Goal: Check status: Check status

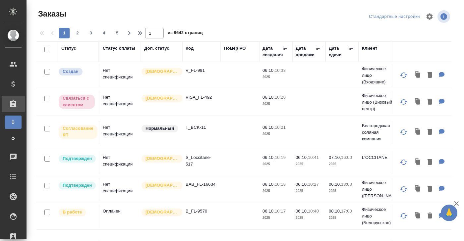
click at [71, 47] on div "Статус" at bounding box center [68, 48] width 15 height 7
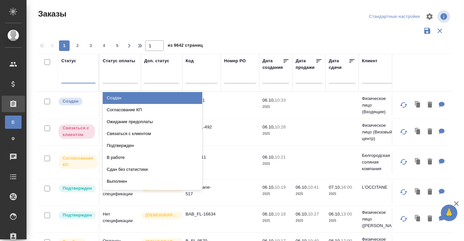
click at [67, 82] on div at bounding box center [78, 77] width 34 height 13
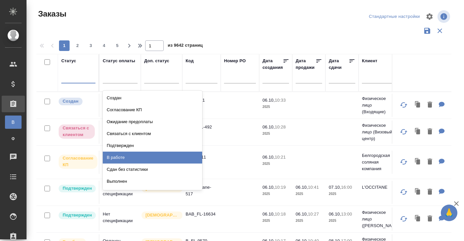
click at [115, 158] on div "В работе" at bounding box center [152, 158] width 99 height 12
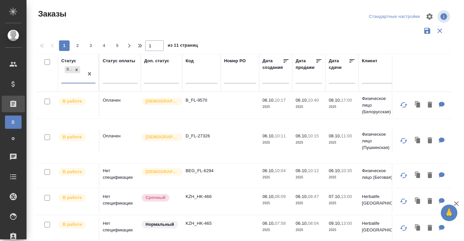
click at [114, 99] on td "Оплачен" at bounding box center [119, 105] width 41 height 23
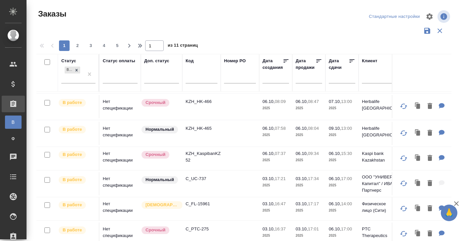
scroll to position [98, 0]
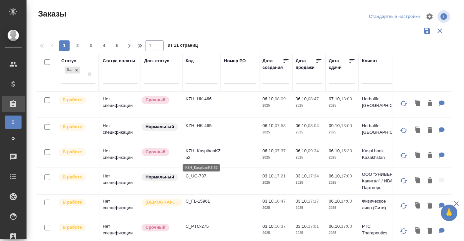
click at [206, 149] on p "KZH_KaspibanKZ-52" at bounding box center [201, 154] width 32 height 13
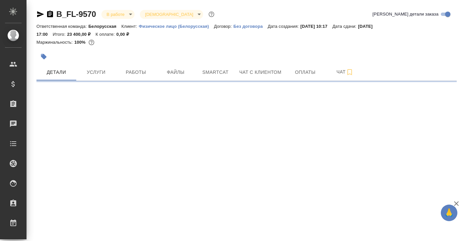
select select "RU"
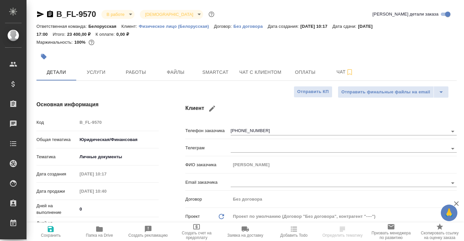
type textarea "x"
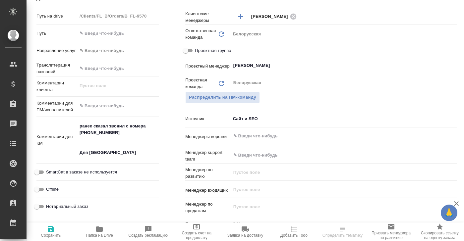
scroll to position [301, 0]
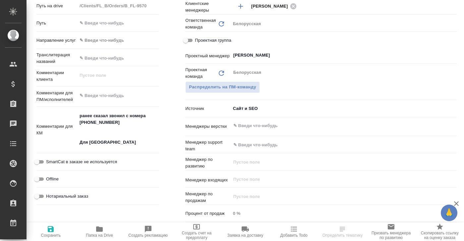
click at [236, 108] on body "🙏 .cls-1 fill:#fff; AWATERA [PERSON_NAME] Спецификации Заказы 0 Чаты Todo Проек…" at bounding box center [232, 120] width 464 height 241
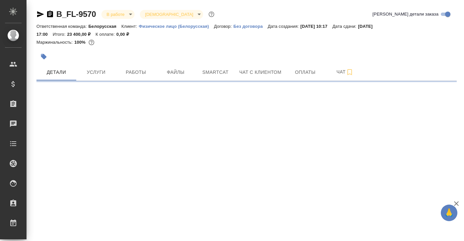
scroll to position [0, 0]
select select "RU"
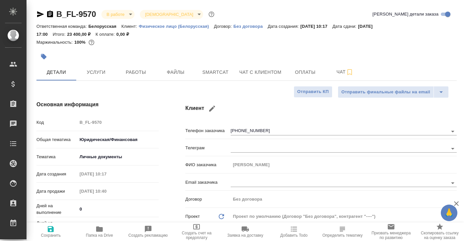
type textarea "x"
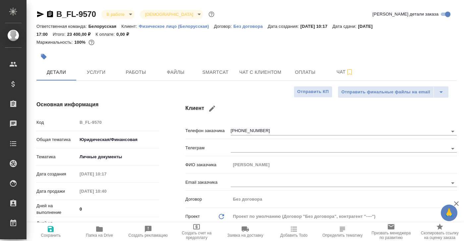
type textarea "x"
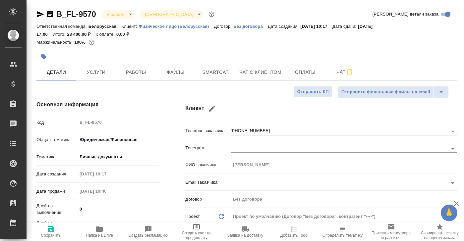
type textarea "x"
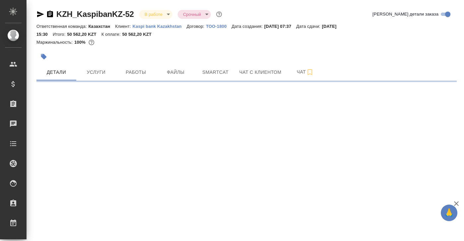
select select "RU"
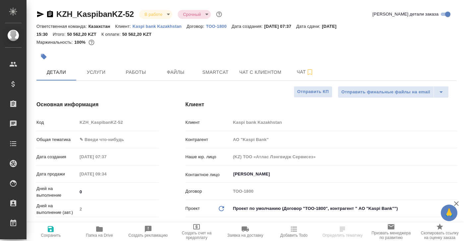
type textarea "x"
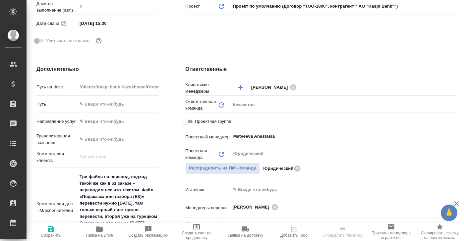
type input "АО "Kaspi Bank""
type textarea "x"
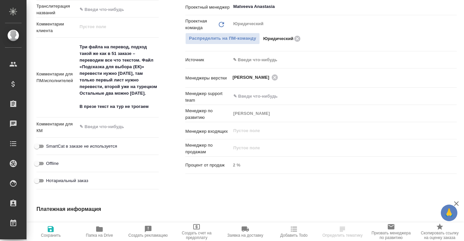
scroll to position [328, 0]
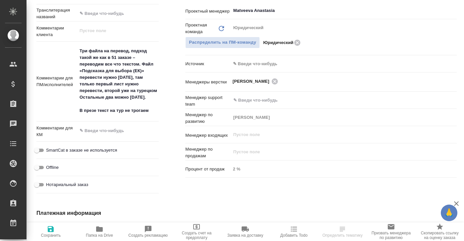
type input "АО "Kaspi Bank""
type textarea "x"
select select "RU"
